Goal: Task Accomplishment & Management: Manage account settings

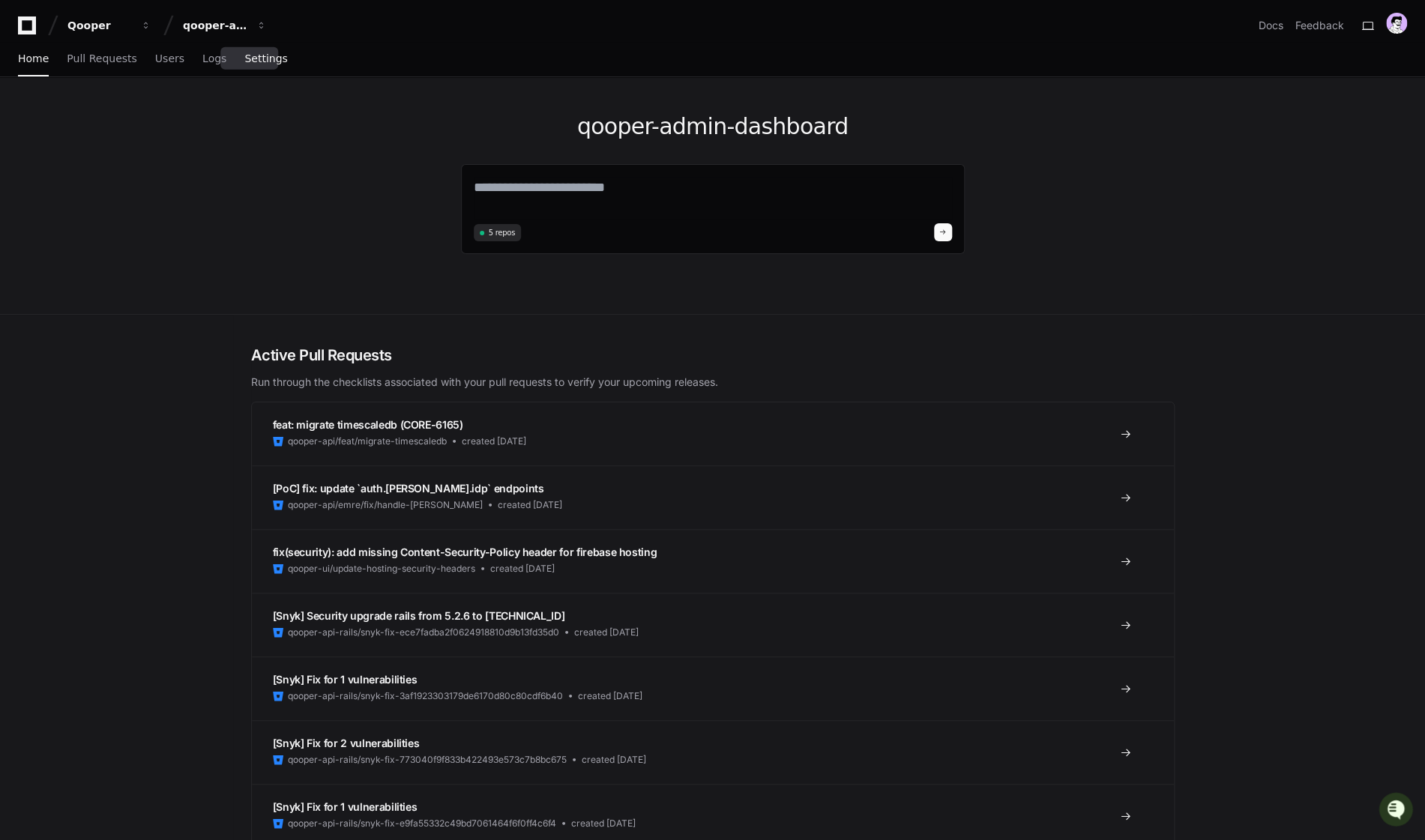
click at [258, 59] on span "Settings" at bounding box center [265, 58] width 43 height 9
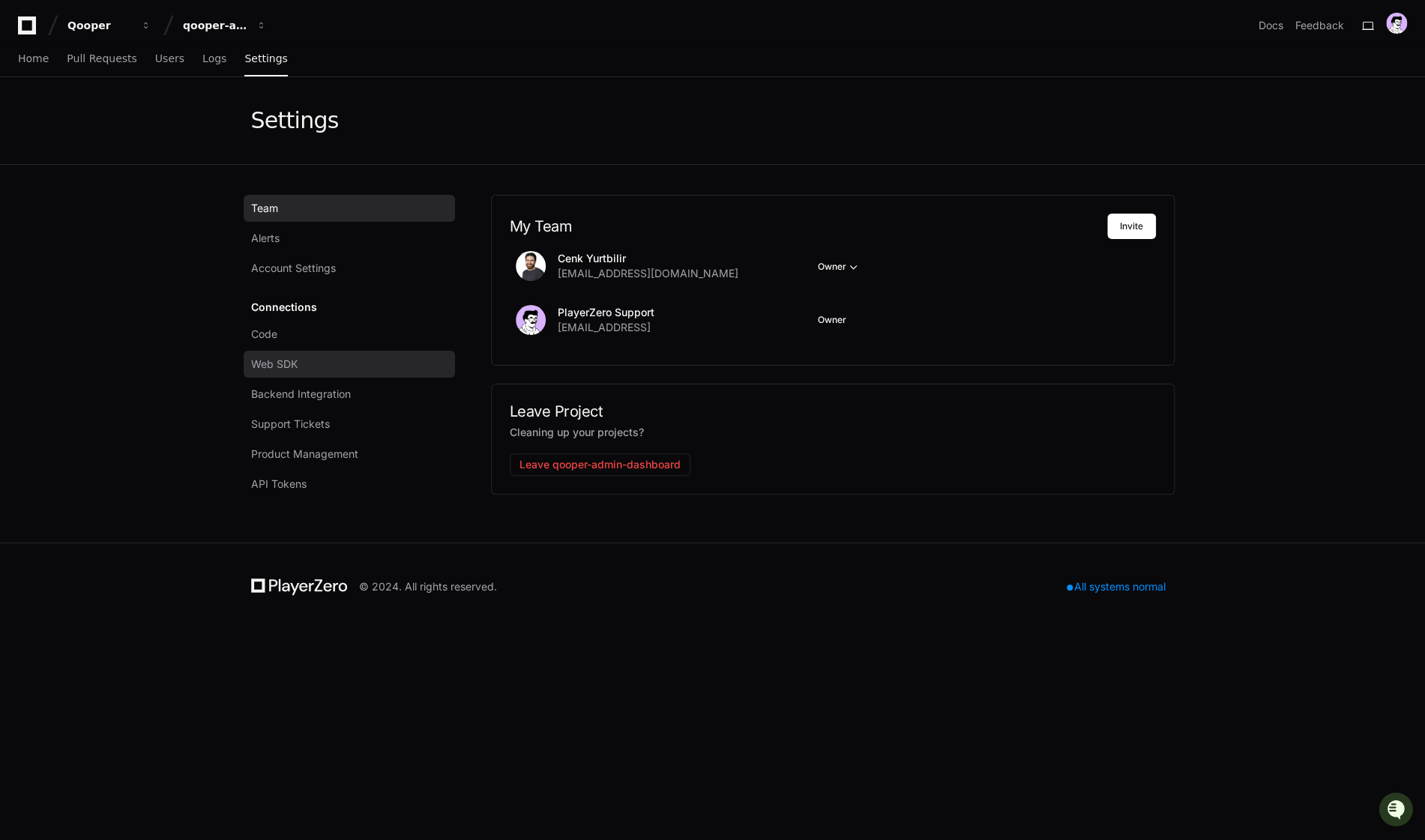
click at [281, 371] on span "Web SDK" at bounding box center [274, 364] width 47 height 15
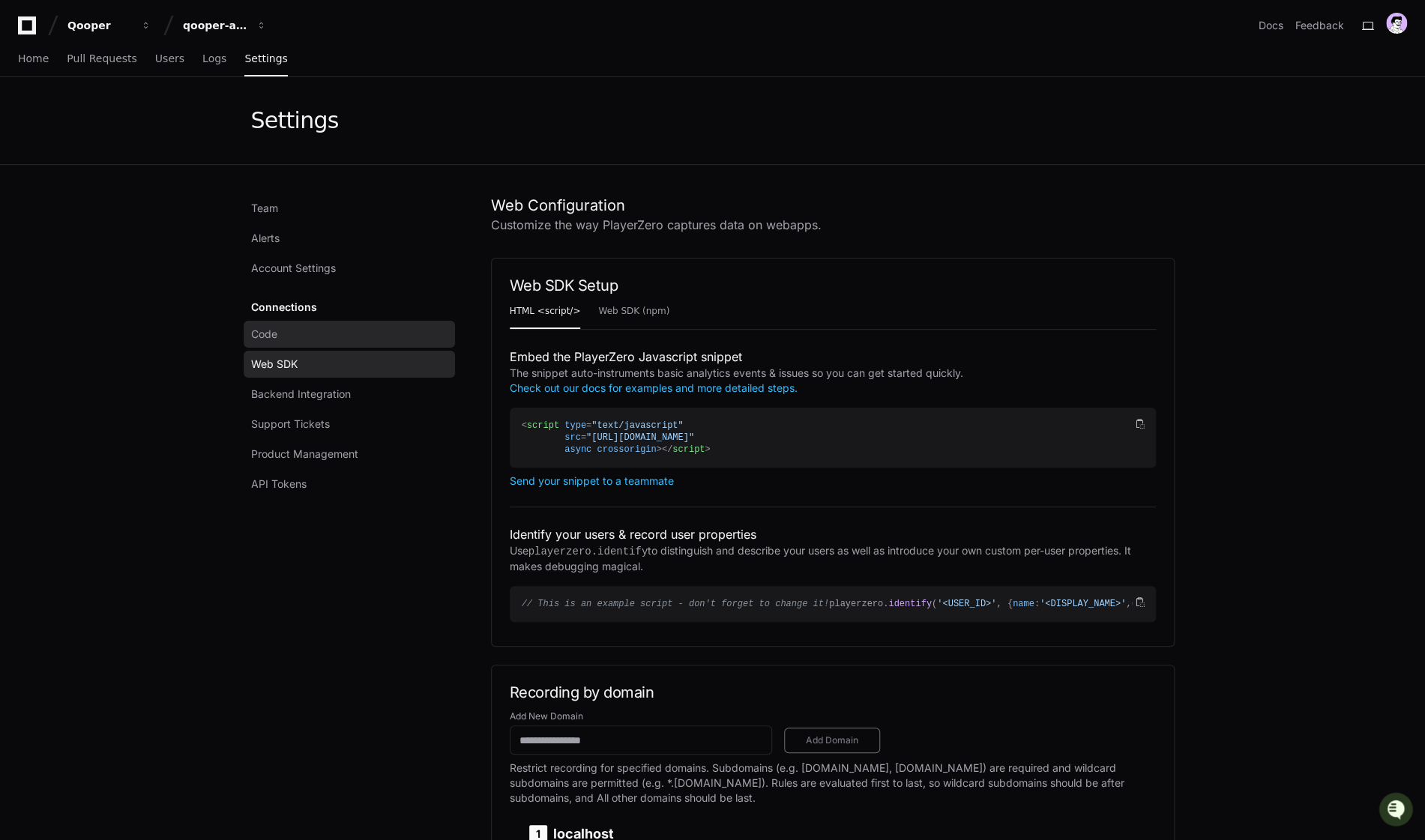
click at [288, 340] on link "Code" at bounding box center [349, 335] width 212 height 27
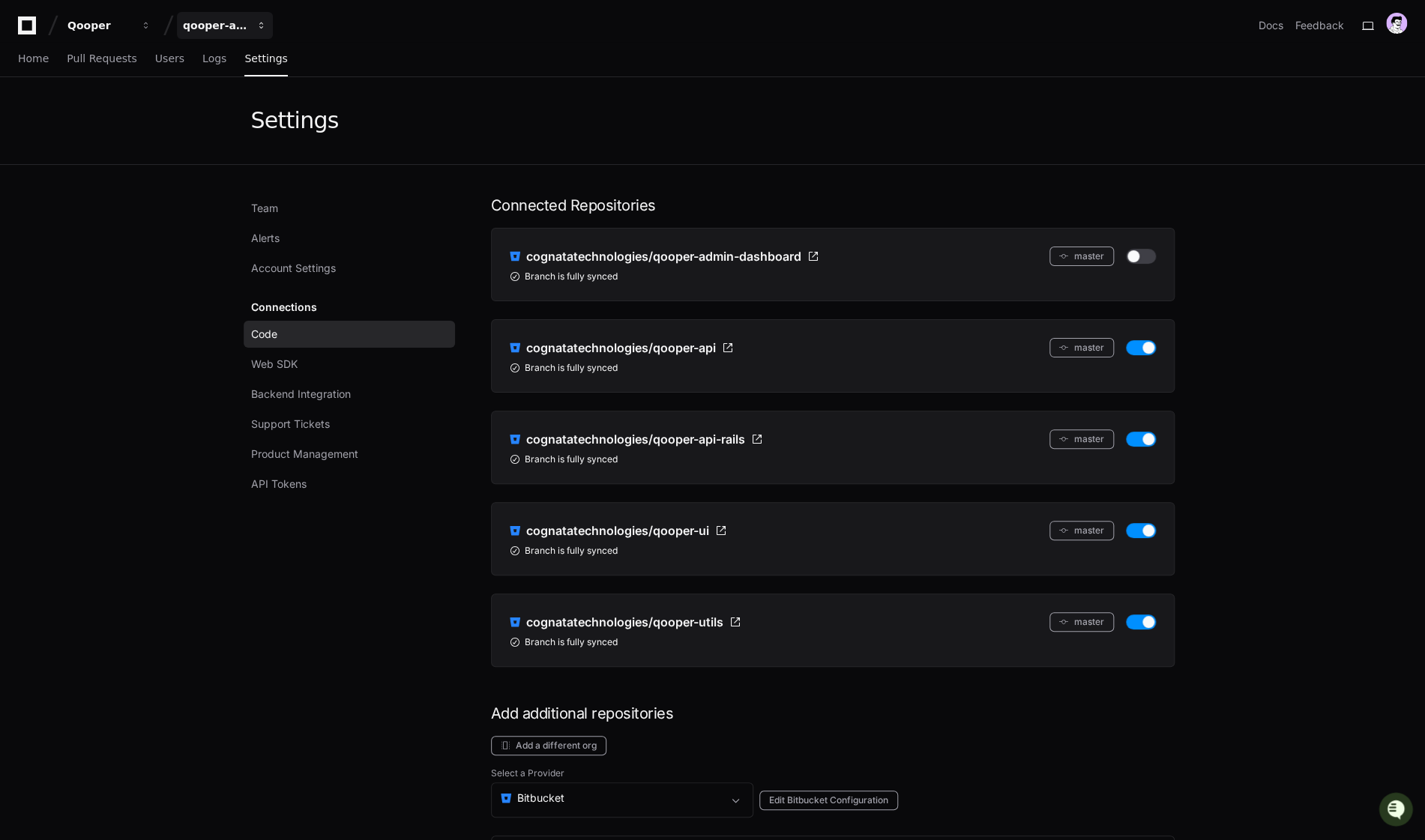
click at [240, 24] on div "qooper-admin-dashboard" at bounding box center [215, 24] width 64 height 15
click at [265, 138] on span "qooper-web-platform" at bounding box center [268, 140] width 123 height 18
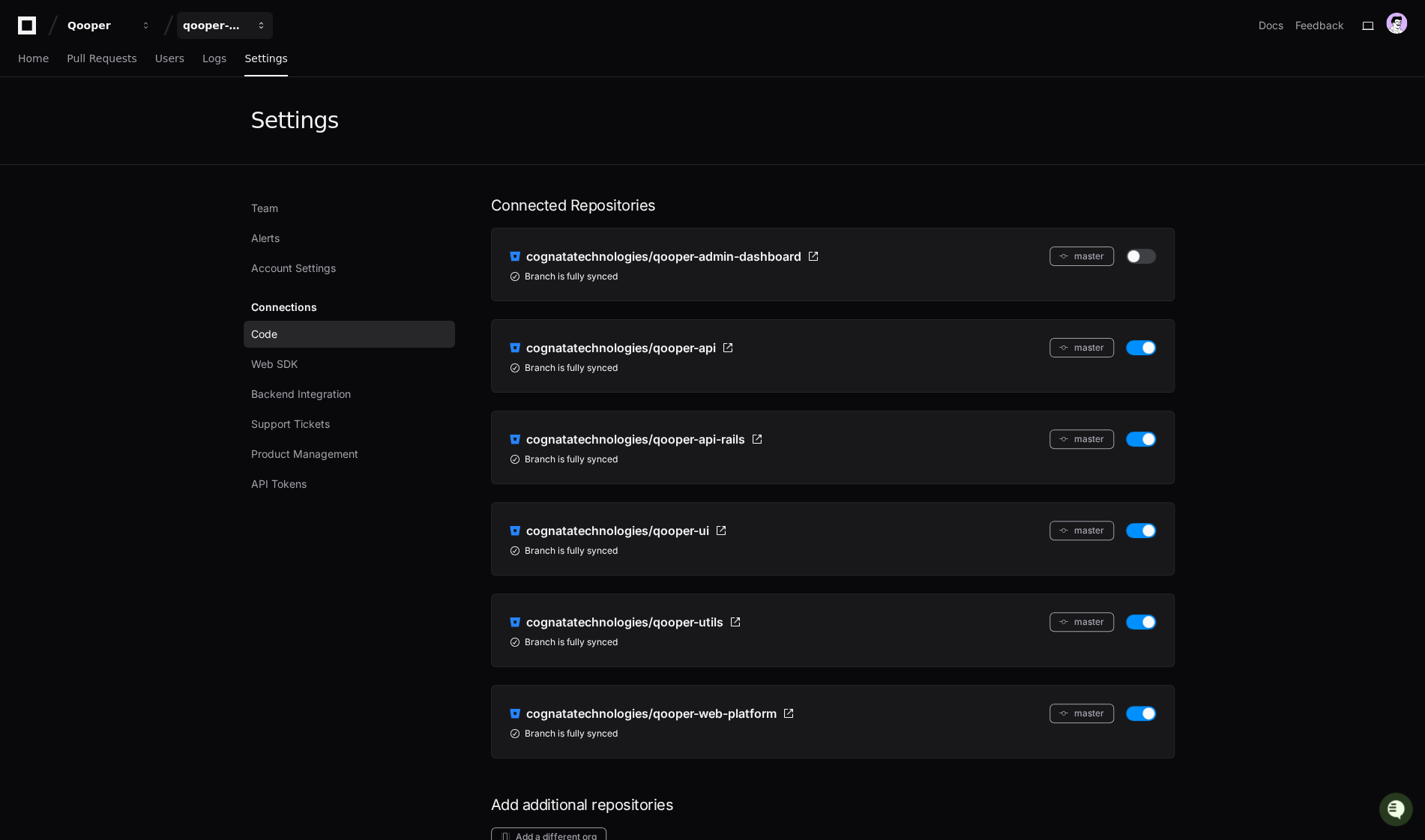
click at [242, 28] on div "qooper-web-platform" at bounding box center [215, 24] width 64 height 15
click at [251, 100] on button "Q qooper-admin-dashboard" at bounding box center [281, 109] width 216 height 30
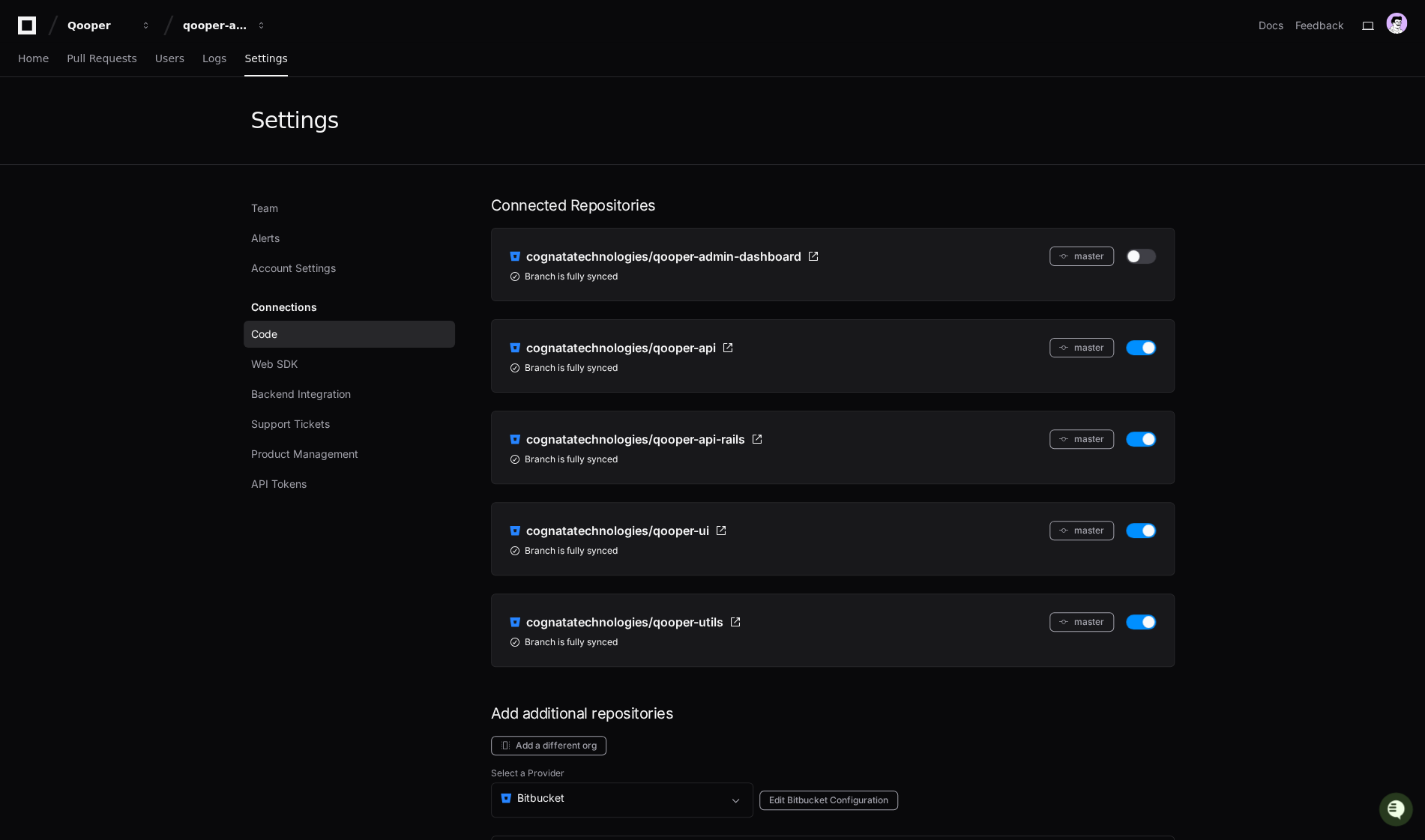
click at [129, 356] on app-setting "Settings Team Alerts Account Settings Connections Code Web SDK Backend Integrat…" at bounding box center [712, 787] width 1425 height 1421
click at [426, 641] on div "Team Alerts Account Settings Connections Code Web SDK Backend Integration Suppo…" at bounding box center [352, 832] width 204 height 1274
click at [60, 403] on app-setting "Settings Team Alerts Account Settings Connections Code Web SDK Backend Integrat…" at bounding box center [712, 787] width 1425 height 1421
click at [59, 361] on app-setting "Settings Team Alerts Account Settings Connections Code Web SDK Backend Integrat…" at bounding box center [712, 787] width 1425 height 1421
click at [91, 503] on app-setting "Settings Team Alerts Account Settings Connections Code Web SDK Backend Integrat…" at bounding box center [712, 787] width 1425 height 1421
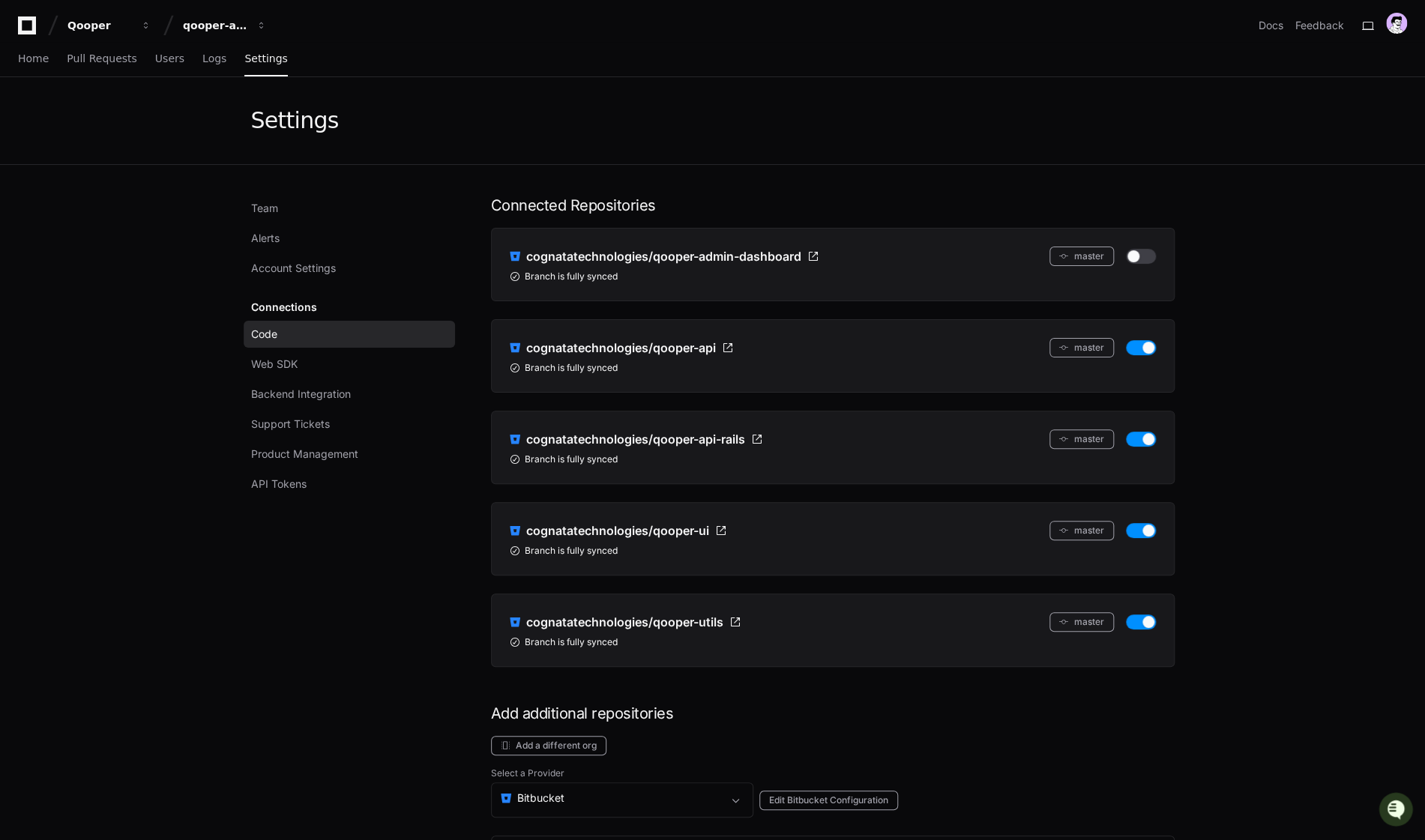
click at [71, 555] on app-setting "Settings Team Alerts Account Settings Connections Code Web SDK Backend Integrat…" at bounding box center [712, 787] width 1425 height 1421
click at [96, 691] on app-setting "Settings Team Alerts Account Settings Connections Code Web SDK Backend Integrat…" at bounding box center [712, 787] width 1425 height 1421
click at [173, 687] on app-setting "Settings Team Alerts Account Settings Connections Code Web SDK Backend Integrat…" at bounding box center [712, 787] width 1425 height 1421
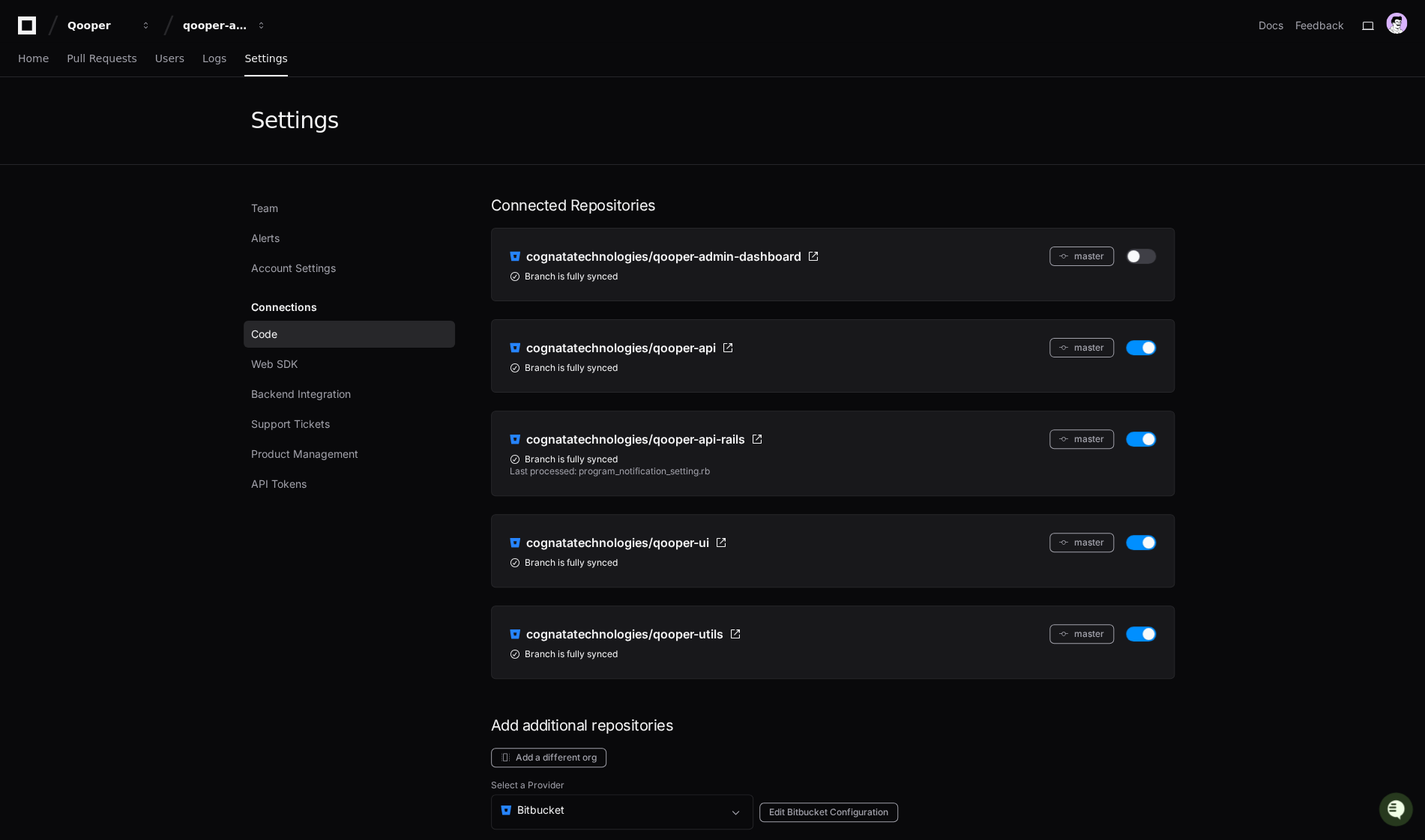
click at [115, 606] on app-setting "Settings Team Alerts Account Settings Connections Code Web SDK Backend Integrat…" at bounding box center [712, 794] width 1425 height 1434
click at [112, 604] on app-setting "Settings Team Alerts Account Settings Connections Code Web SDK Backend Integrat…" at bounding box center [712, 794] width 1425 height 1434
click at [98, 679] on app-setting "Settings Team Alerts Account Settings Connections Code Web SDK Backend Integrat…" at bounding box center [712, 794] width 1425 height 1434
click at [120, 606] on app-setting "Settings Team Alerts Account Settings Connections Code Web SDK Backend Integrat…" at bounding box center [712, 794] width 1425 height 1434
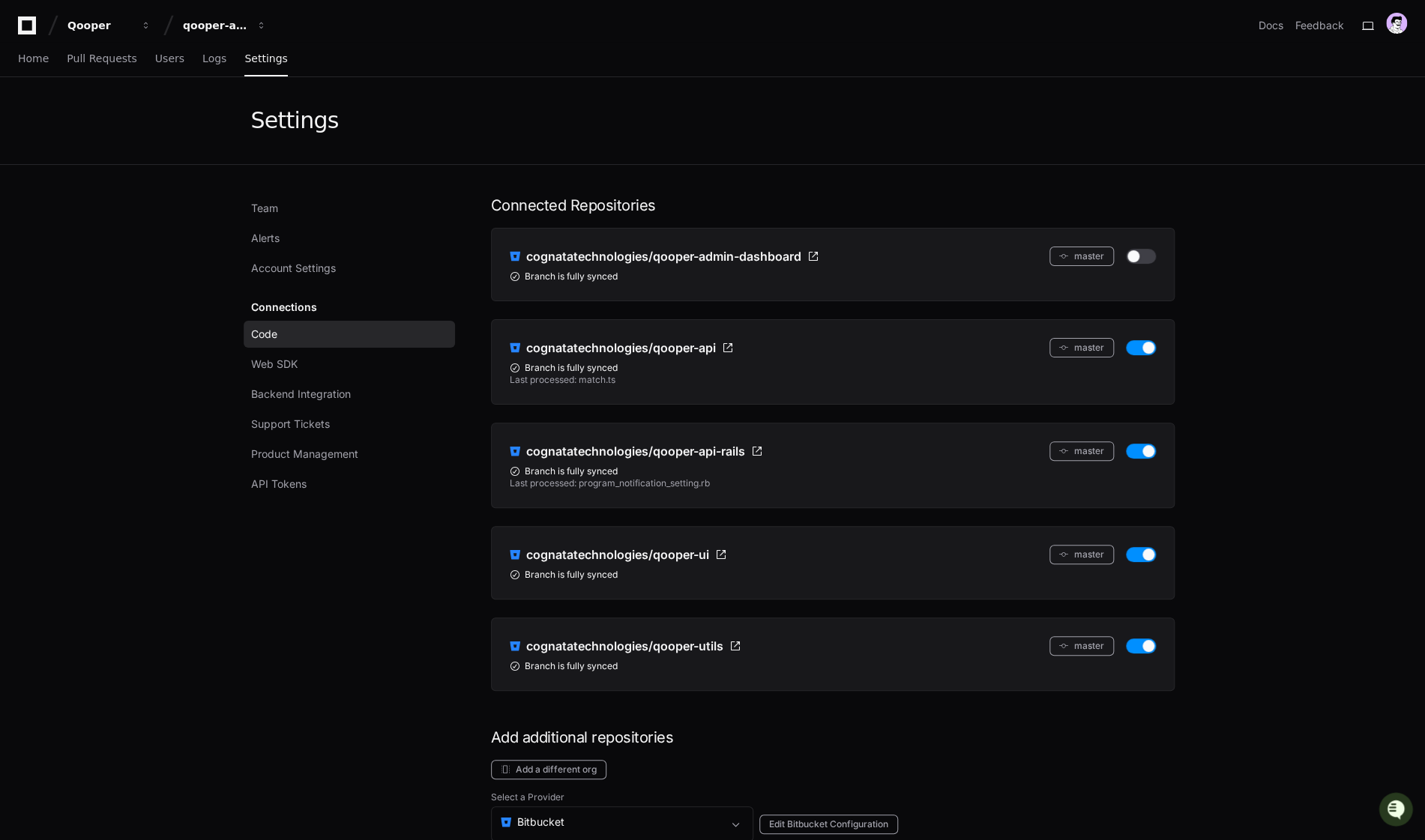
click at [106, 393] on app-setting "Settings Team Alerts Account Settings Connections Code Web SDK Backend Integrat…" at bounding box center [712, 800] width 1425 height 1446
click at [100, 629] on app-setting "Settings Team Alerts Account Settings Connections Code Web SDK Backend Integrat…" at bounding box center [712, 800] width 1425 height 1446
click at [103, 621] on app-setting "Settings Team Alerts Account Settings Connections Code Web SDK Backend Integrat…" at bounding box center [712, 800] width 1425 height 1446
click at [102, 624] on app-setting "Settings Team Alerts Account Settings Connections Code Web SDK Backend Integrat…" at bounding box center [712, 800] width 1425 height 1446
click at [62, 583] on app-setting "Settings Team Alerts Account Settings Connections Code Web SDK Backend Integrat…" at bounding box center [712, 800] width 1425 height 1446
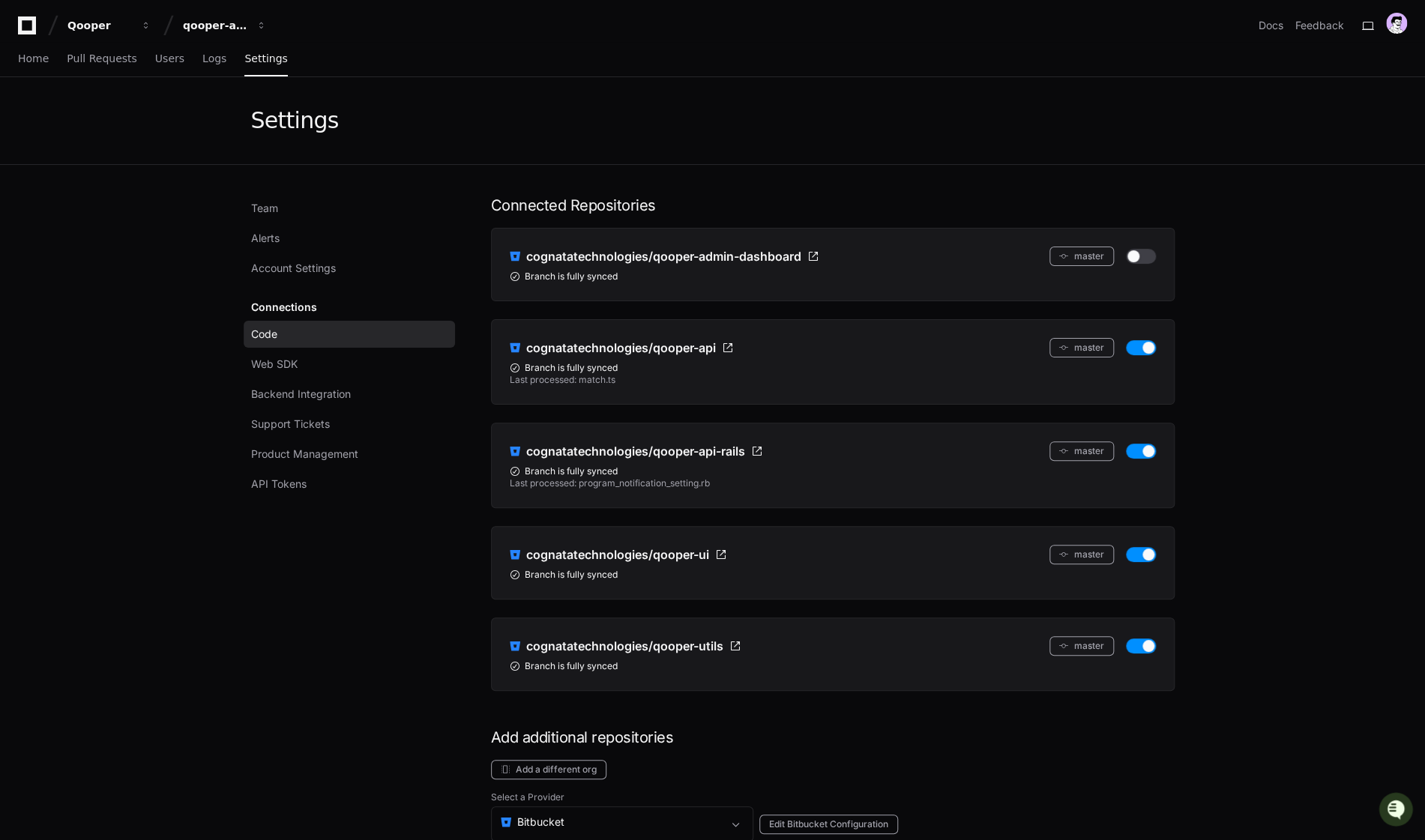
click at [57, 587] on app-setting "Settings Team Alerts Account Settings Connections Code Web SDK Backend Integrat…" at bounding box center [712, 800] width 1425 height 1446
click at [234, 503] on div "Team Alerts Account Settings Connections Code Web SDK Backend Integration Suppo…" at bounding box center [712, 844] width 959 height 1358
click at [209, 544] on app-setting "Settings Team Alerts Account Settings Connections Code Web SDK Backend Integrat…" at bounding box center [712, 800] width 1425 height 1446
click at [346, 668] on div "Team Alerts Account Settings Connections Code Web SDK Backend Integration Suppo…" at bounding box center [352, 844] width 204 height 1299
click at [482, 541] on div "Team Alerts Account Settings Connections Code Web SDK Backend Integration Suppo…" at bounding box center [712, 844] width 923 height 1299
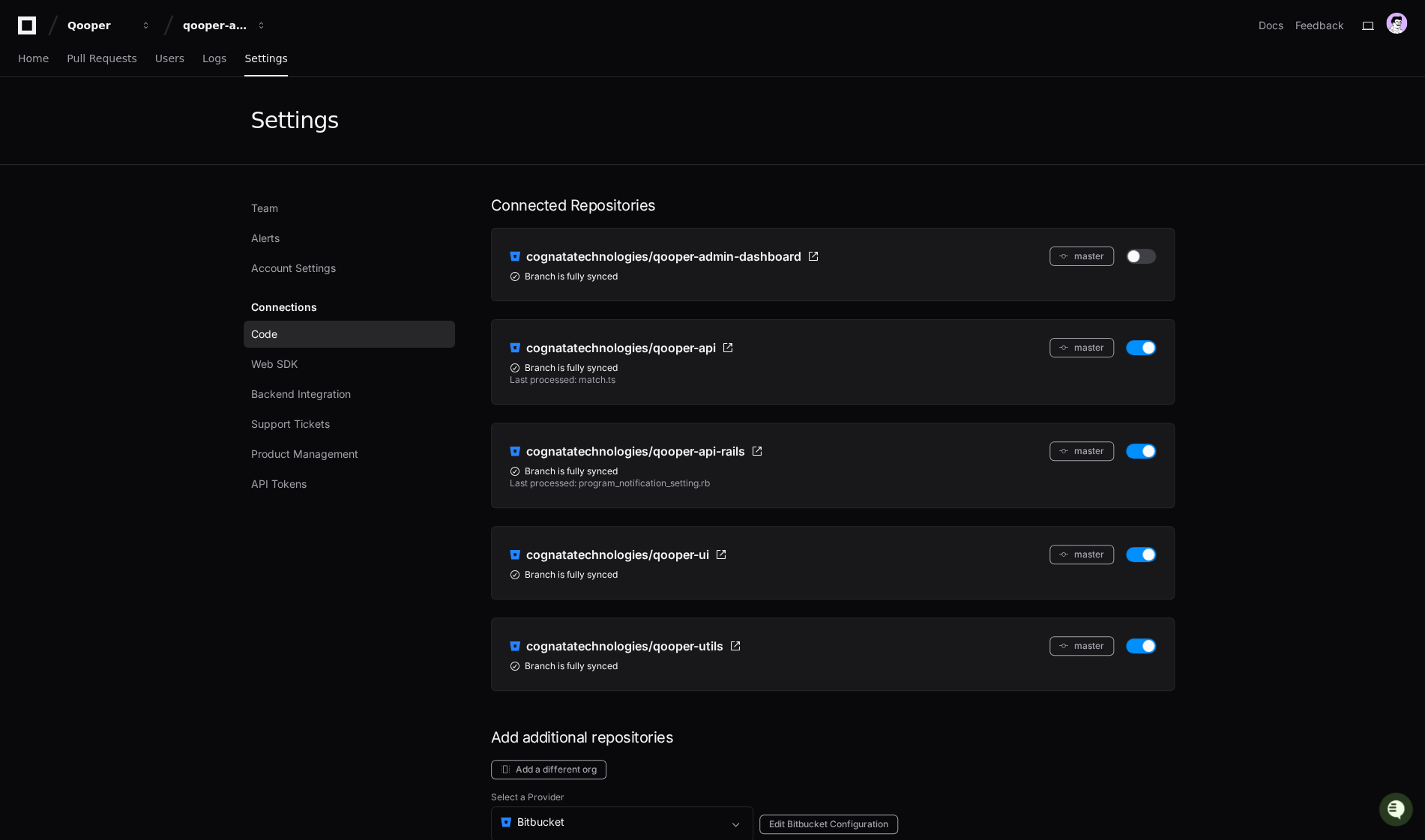
click at [471, 491] on div "Team Alerts Account Settings Connections Code Web SDK Backend Integration Suppo…" at bounding box center [712, 844] width 923 height 1299
click at [465, 231] on div "Team Alerts Account Settings Connections Code Web SDK Backend Integration Suppo…" at bounding box center [712, 844] width 923 height 1299
click at [39, 65] on link "Home" at bounding box center [32, 59] width 30 height 34
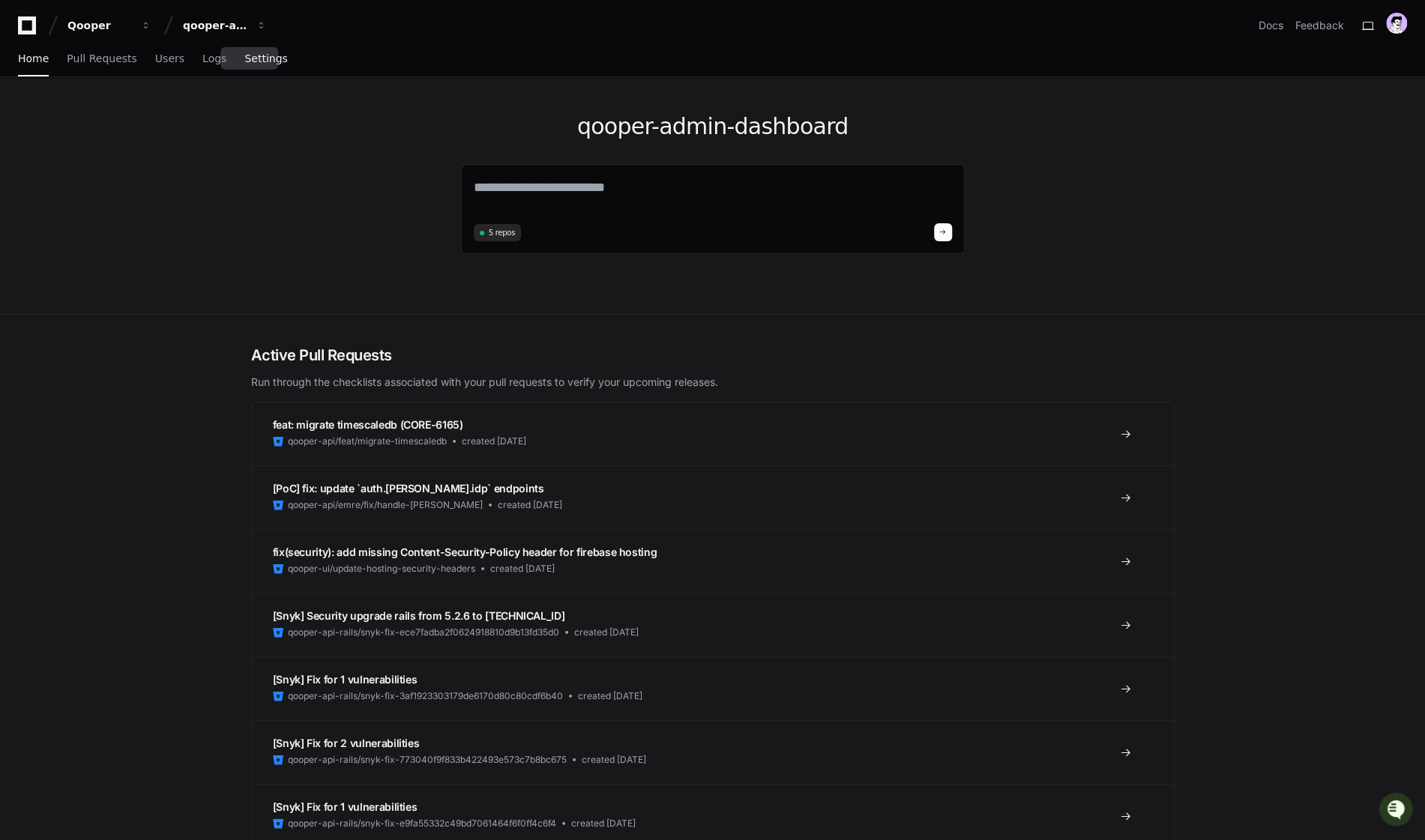
click at [244, 55] on span "Settings" at bounding box center [265, 58] width 43 height 9
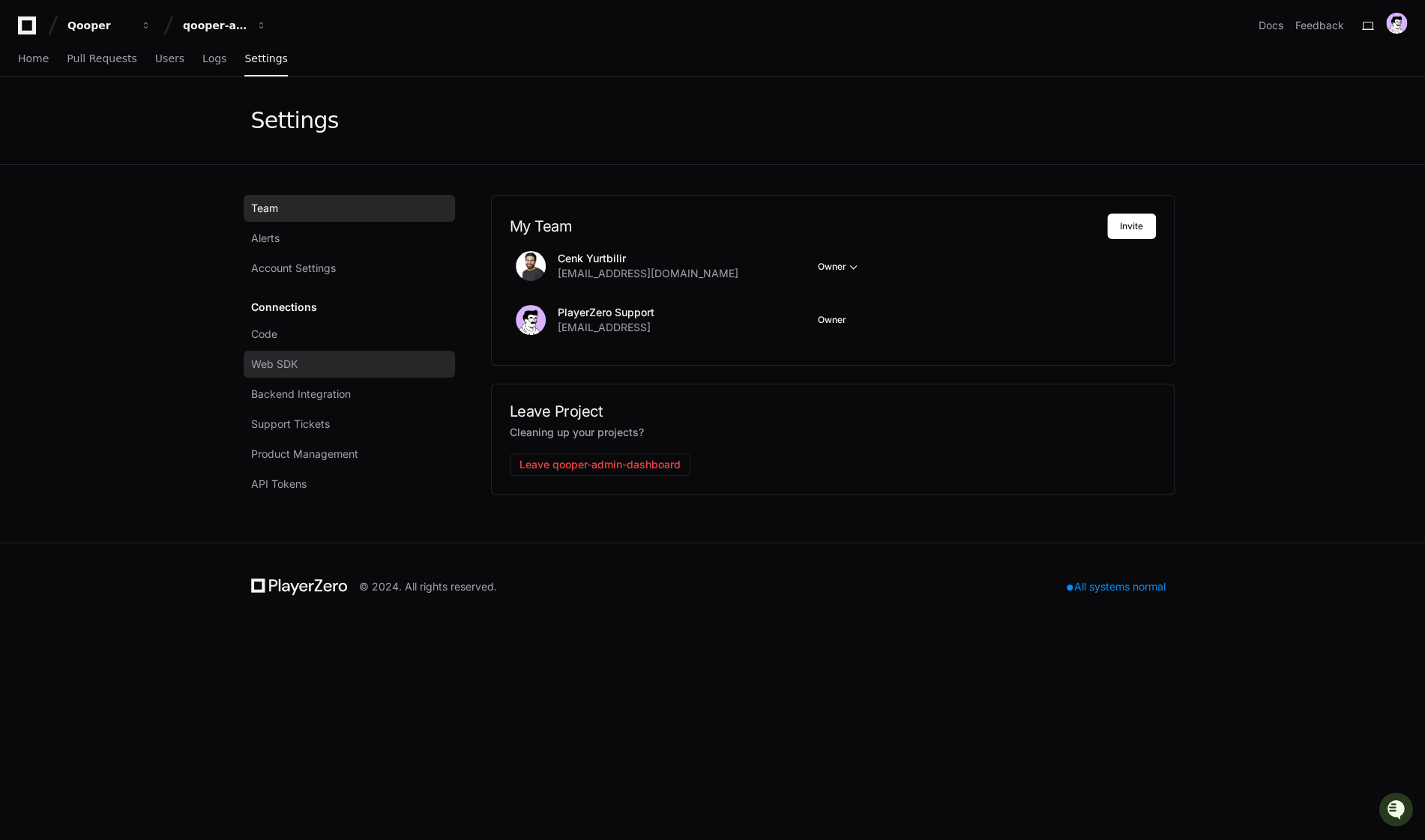
click at [286, 358] on span "Web SDK" at bounding box center [274, 364] width 47 height 15
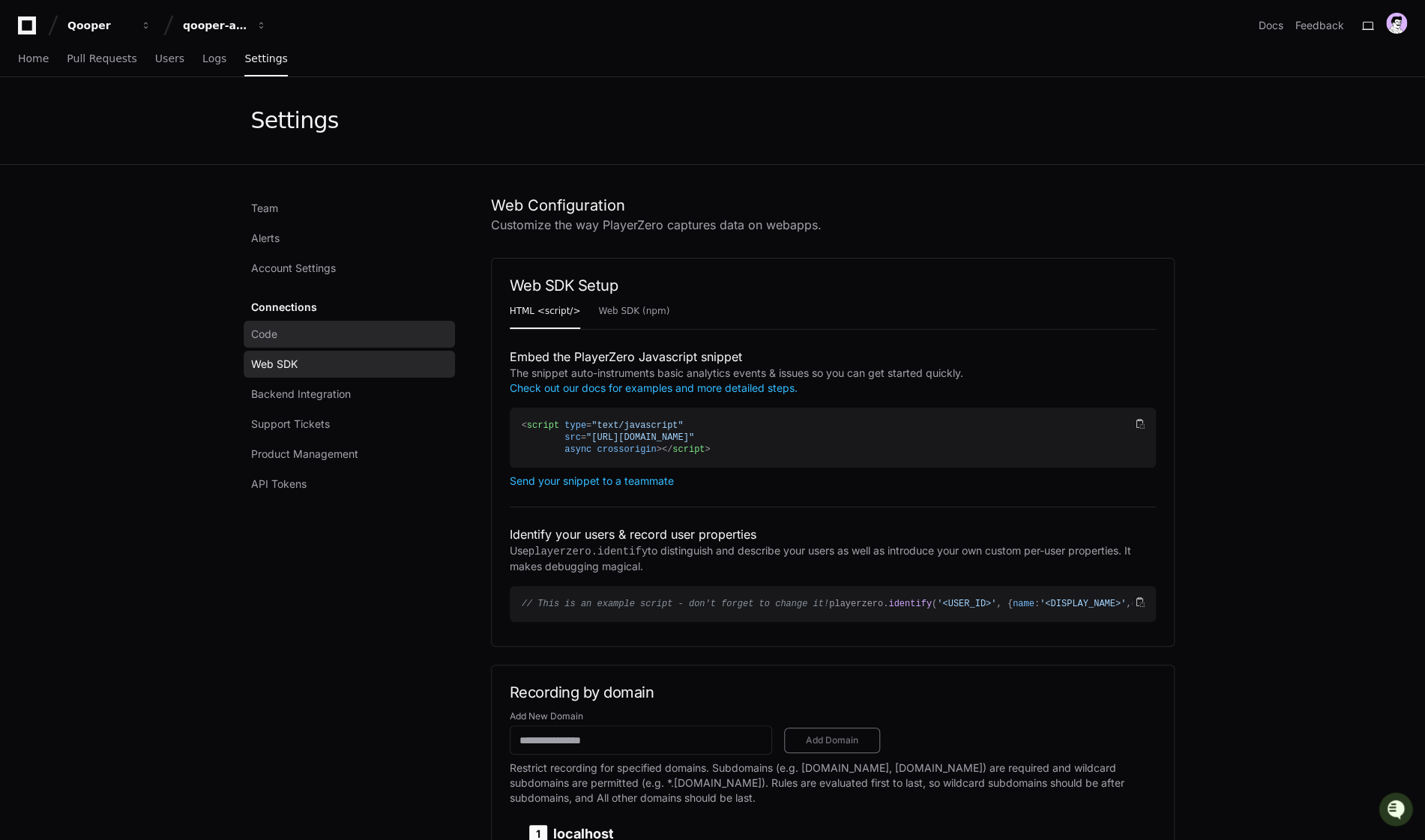
click at [277, 335] on link "Code" at bounding box center [349, 335] width 212 height 27
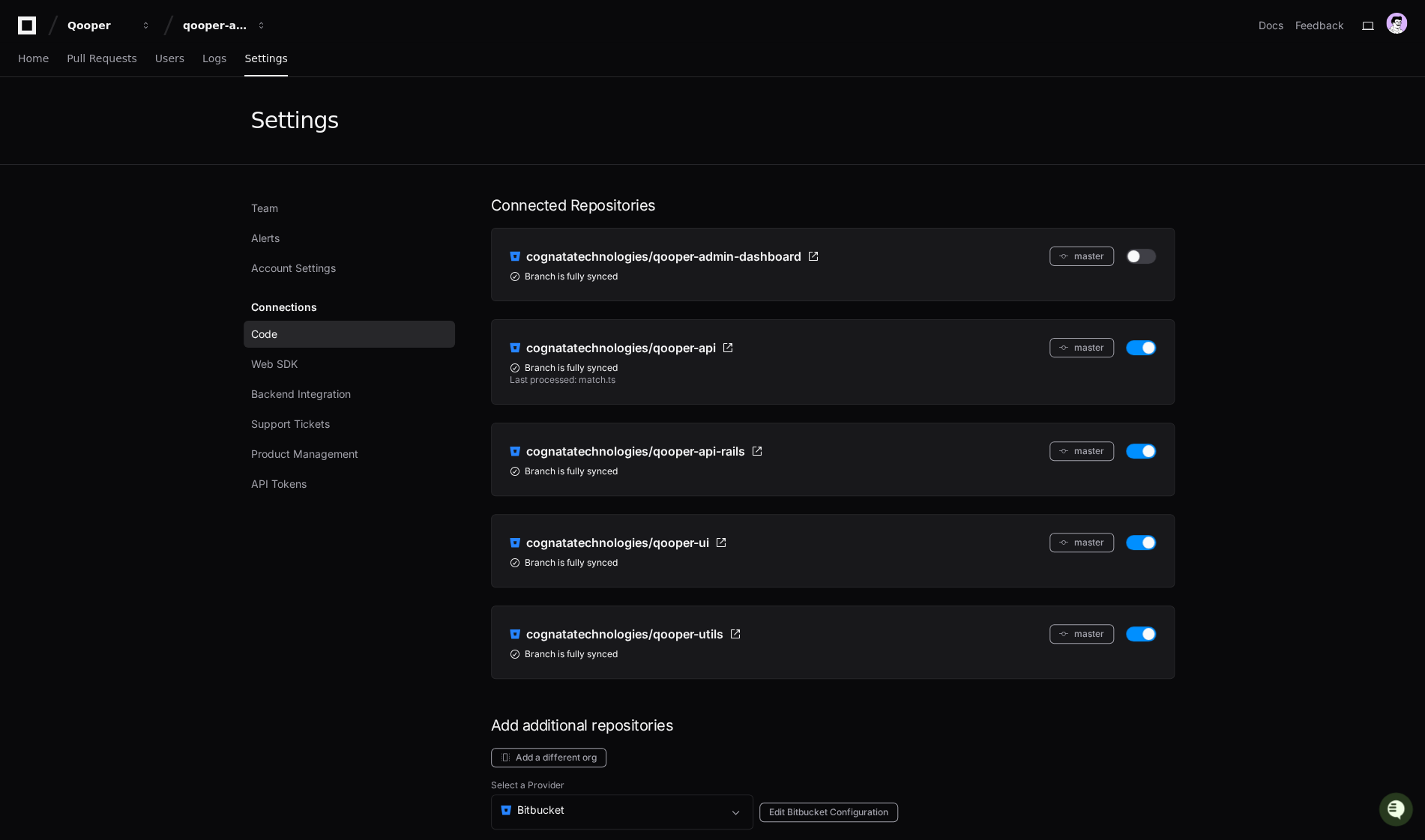
click at [474, 507] on div "Team Alerts Account Settings Connections Code Web SDK Backend Integration Suppo…" at bounding box center [712, 838] width 923 height 1286
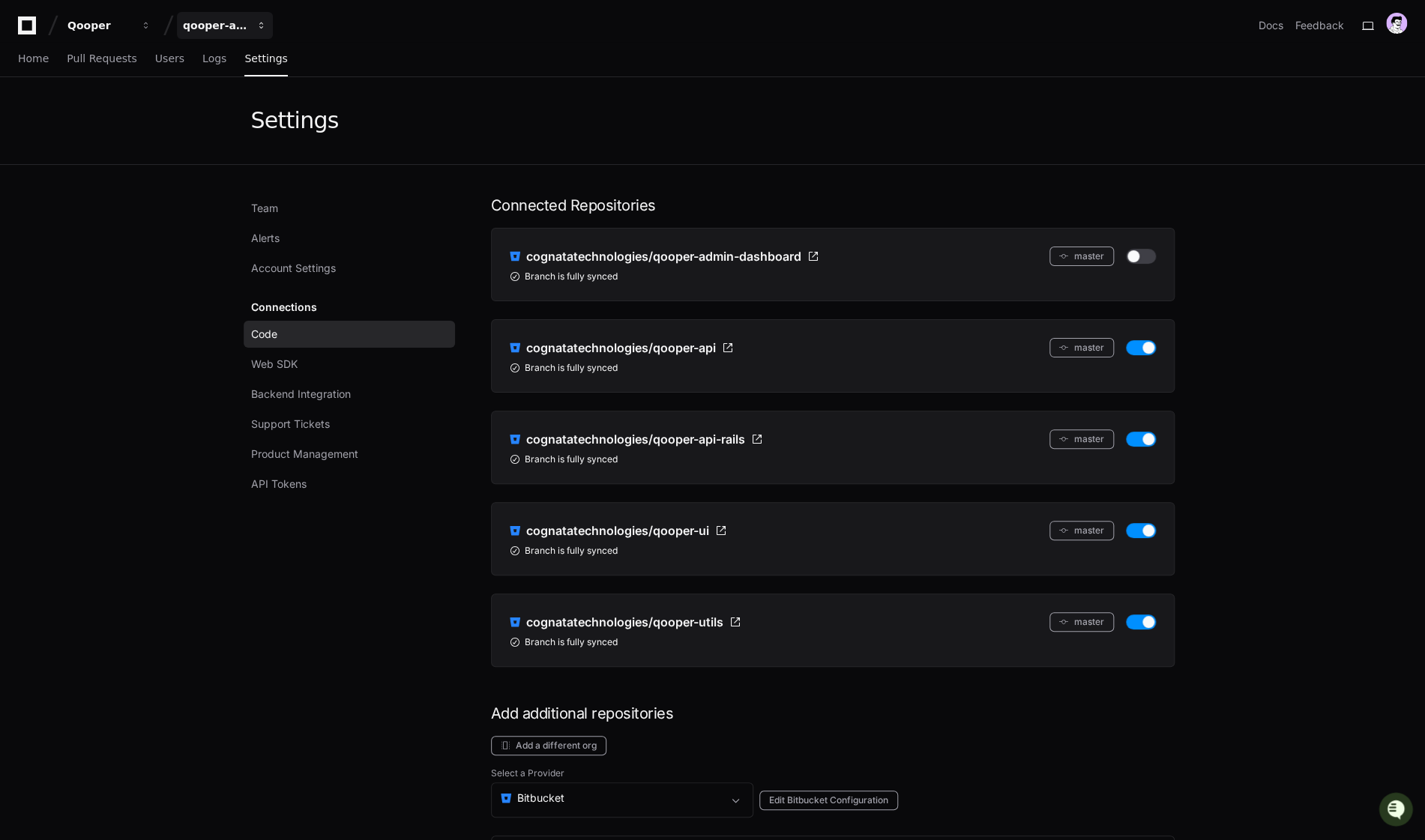
click at [257, 27] on span "button" at bounding box center [262, 25] width 11 height 11
click at [273, 137] on span "qooper-web-platform" at bounding box center [268, 140] width 123 height 18
click at [238, 20] on div "qooper-web-platform" at bounding box center [215, 24] width 64 height 15
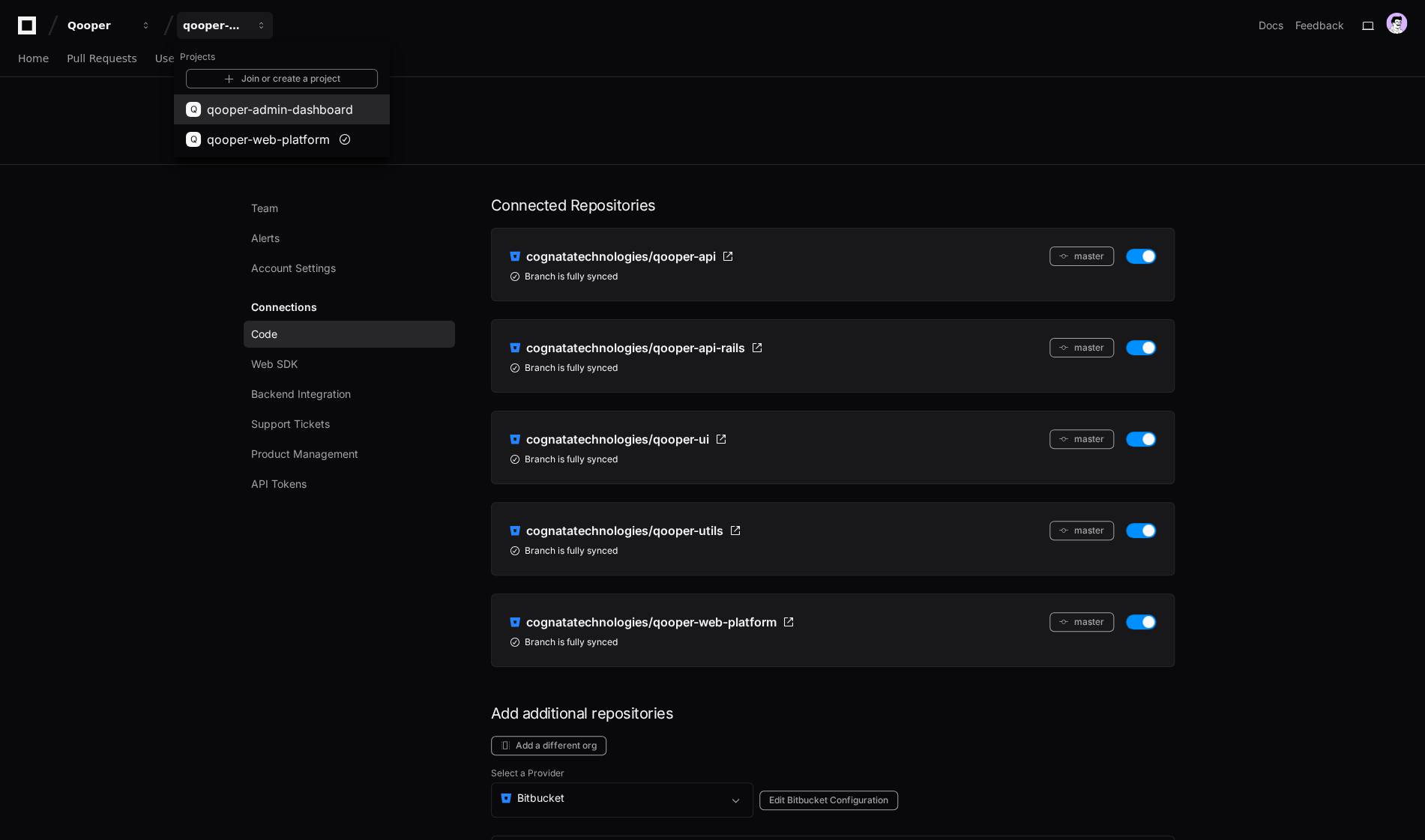
click at [277, 105] on span "qooper-admin-dashboard" at bounding box center [280, 109] width 146 height 18
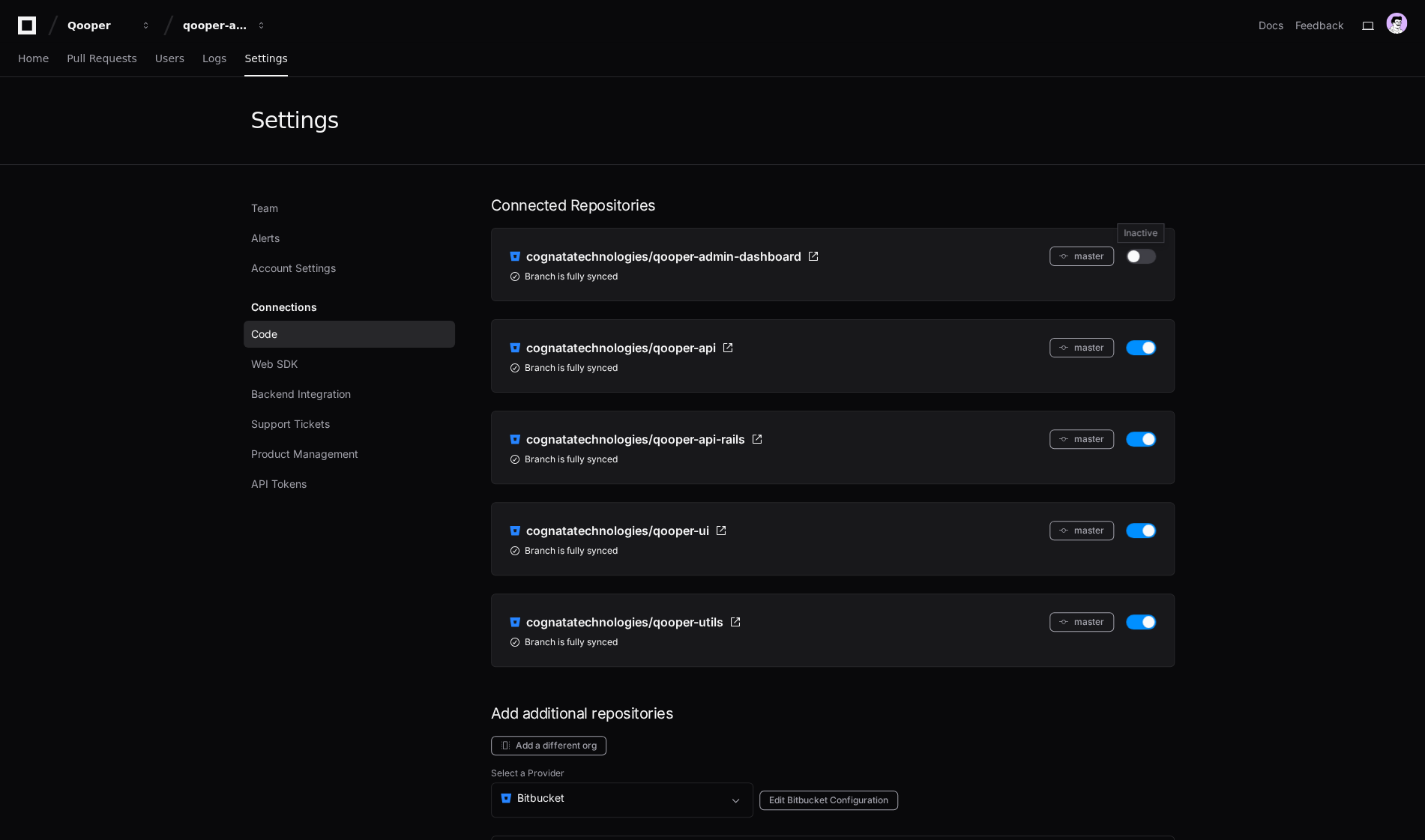
click at [1139, 258] on button "button" at bounding box center [1141, 256] width 30 height 15
